Goal: Transaction & Acquisition: Purchase product/service

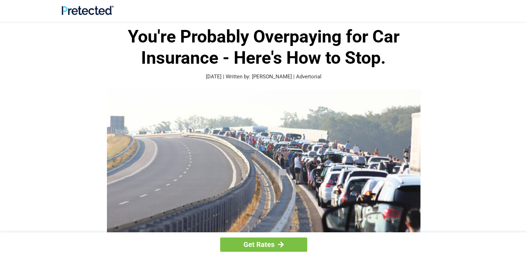
click at [289, 244] on link "Get Rates" at bounding box center [263, 245] width 87 height 14
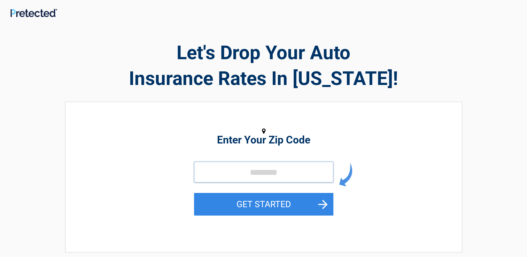
click at [250, 174] on input "tel" at bounding box center [263, 172] width 139 height 21
click at [326, 207] on button "GET STARTED" at bounding box center [263, 204] width 139 height 23
click at [271, 201] on button "GET STARTED" at bounding box center [263, 204] width 139 height 23
click at [254, 170] on input "tel" at bounding box center [263, 172] width 139 height 21
click at [221, 169] on input "tel" at bounding box center [263, 172] width 139 height 21
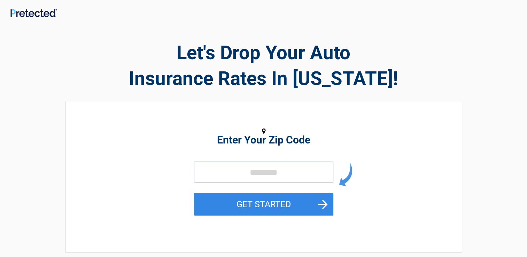
type input "*****"
click at [258, 203] on button "GET STARTED" at bounding box center [263, 204] width 139 height 23
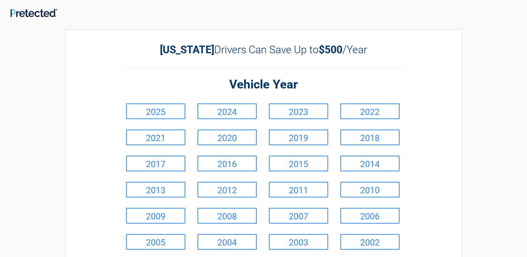
click at [355, 216] on link "2006" at bounding box center [370, 216] width 59 height 16
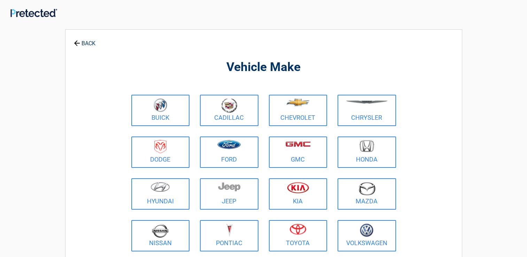
click at [289, 239] on link "Toyota" at bounding box center [298, 235] width 59 height 31
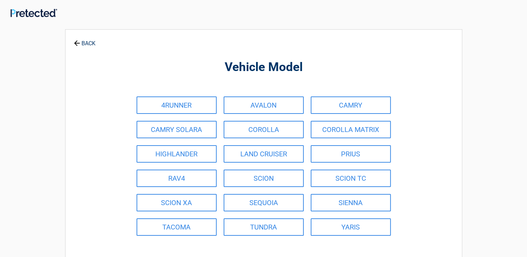
click at [265, 128] on link "COROLLA" at bounding box center [264, 129] width 80 height 17
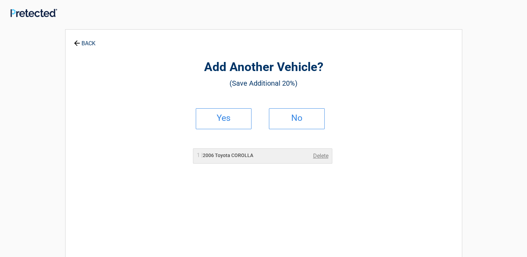
click at [282, 119] on h2 "No" at bounding box center [296, 118] width 41 height 5
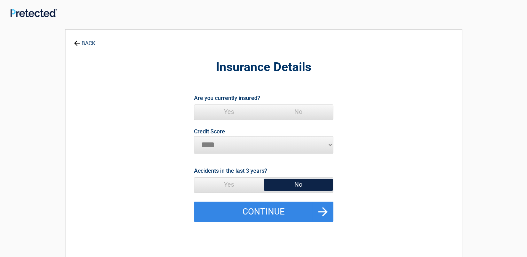
click at [302, 211] on button "Continue" at bounding box center [263, 212] width 139 height 20
click at [290, 184] on span "No" at bounding box center [298, 185] width 69 height 14
click at [280, 185] on span "No" at bounding box center [298, 185] width 69 height 14
click at [228, 182] on span "Yes" at bounding box center [228, 185] width 69 height 14
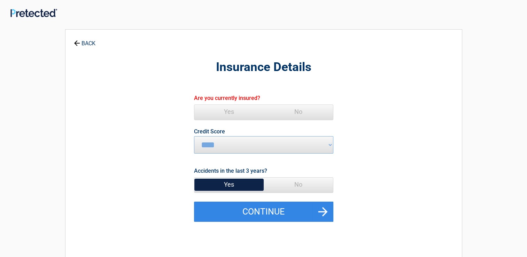
click at [288, 185] on span "No" at bounding box center [298, 185] width 69 height 14
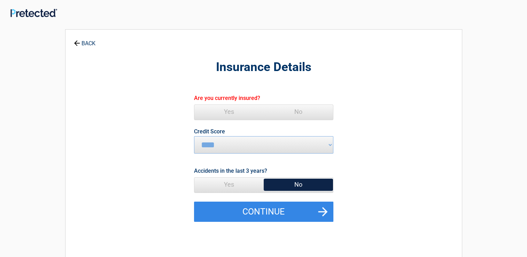
click at [291, 211] on button "Continue" at bounding box center [263, 212] width 139 height 20
click at [234, 113] on span "Yes" at bounding box center [228, 112] width 69 height 14
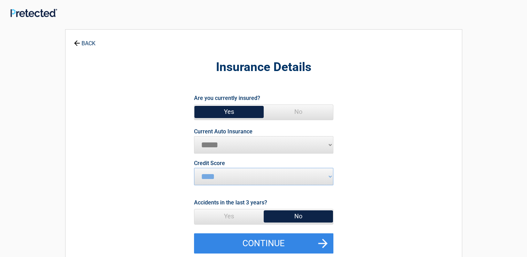
click at [221, 145] on select "**********" at bounding box center [263, 144] width 139 height 17
